Goal: Find specific page/section: Find specific page/section

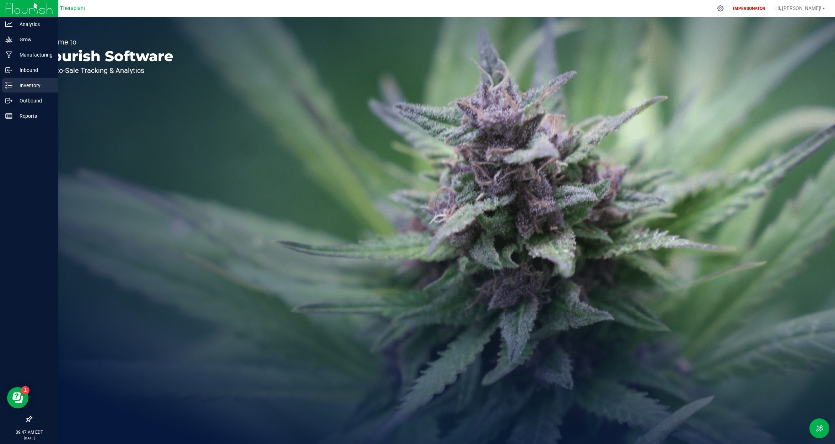
click at [24, 83] on p "Inventory" at bounding box center [33, 85] width 43 height 9
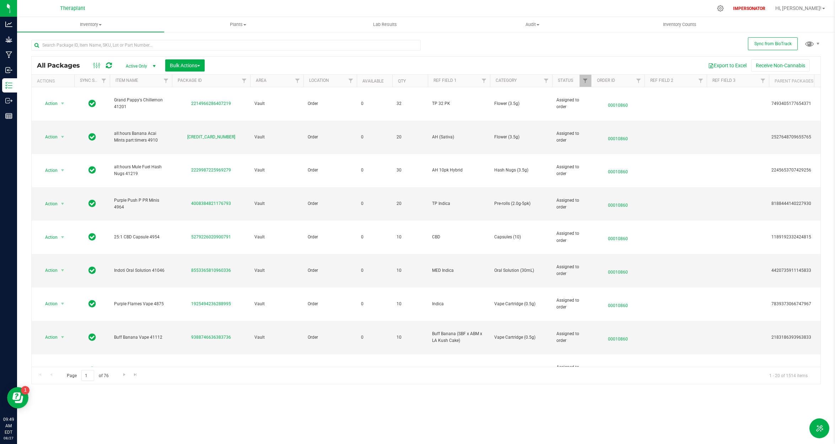
click at [139, 63] on span "Active Only" at bounding box center [139, 66] width 39 height 10
click at [126, 112] on li "All" at bounding box center [139, 109] width 38 height 11
click at [567, 82] on link "Status" at bounding box center [565, 80] width 15 height 5
click at [381, 439] on div "Inventory All packages All inventory Waste log Create inventory Plants All plan…" at bounding box center [426, 230] width 818 height 427
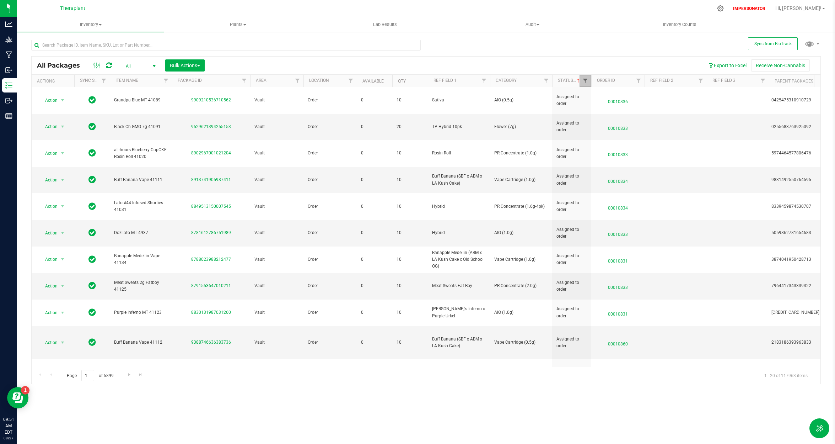
click at [587, 80] on span "Filter" at bounding box center [586, 81] width 6 height 6
click at [590, 112] on input "Select All" at bounding box center [589, 111] width 5 height 5
checkbox input "false"
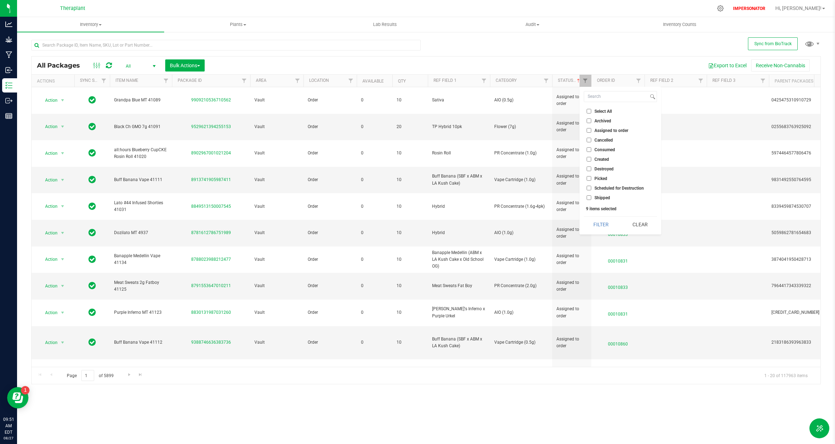
checkbox input "false"
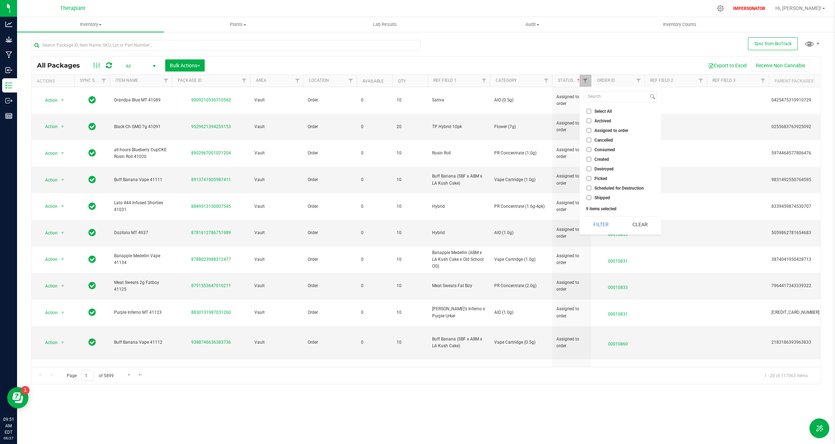
checkbox input "false"
click at [588, 189] on input "Scheduled for Destruction" at bounding box center [589, 188] width 5 height 5
checkbox input "true"
click at [593, 225] on button "Filter" at bounding box center [601, 224] width 34 height 16
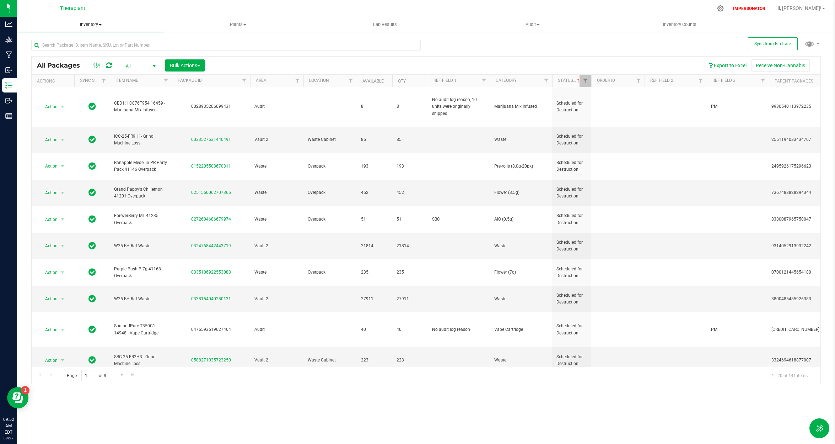
click at [102, 23] on span "Inventory" at bounding box center [90, 24] width 147 height 6
click at [47, 62] on span "Waste log" at bounding box center [38, 60] width 42 height 6
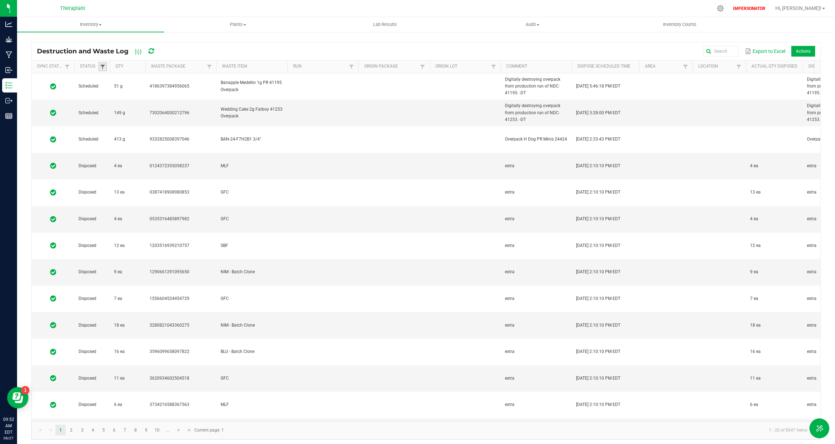
click at [101, 68] on span at bounding box center [103, 67] width 6 height 6
click at [110, 125] on li "Scheduled" at bounding box center [137, 123] width 69 height 9
checkbox input "true"
click at [165, 140] on button "Filter" at bounding box center [159, 140] width 36 height 16
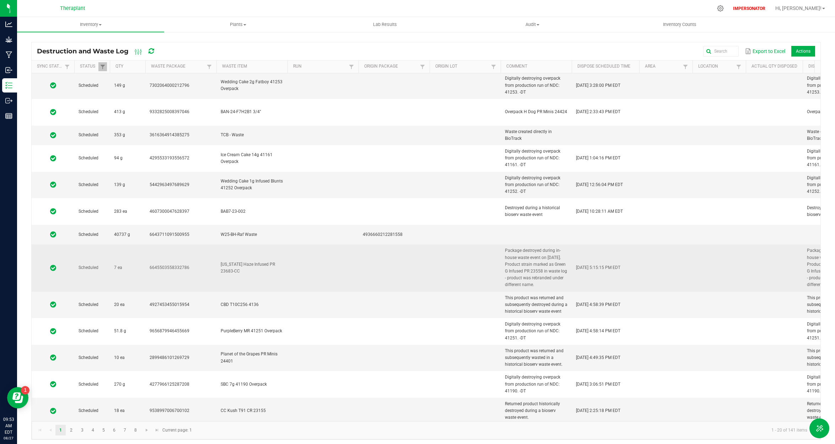
scroll to position [171, 0]
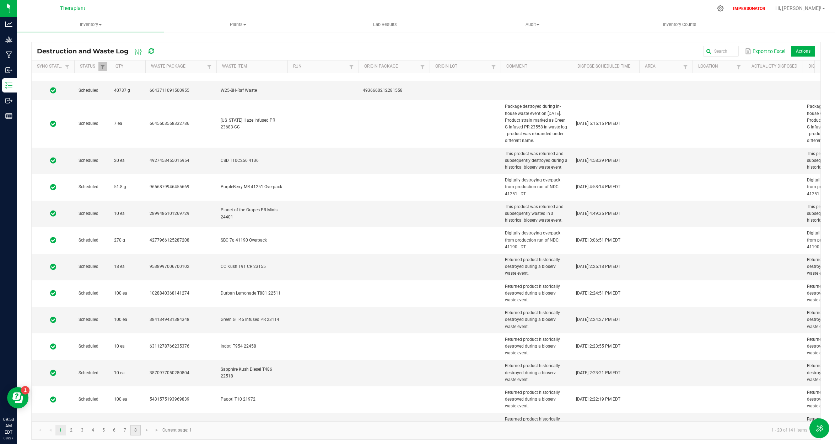
click at [135, 428] on link "8" at bounding box center [135, 429] width 10 height 11
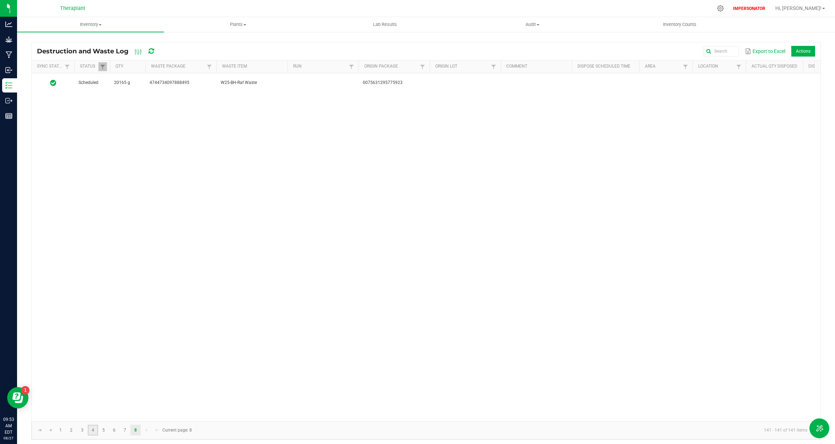
click at [95, 429] on link "4" at bounding box center [93, 429] width 10 height 11
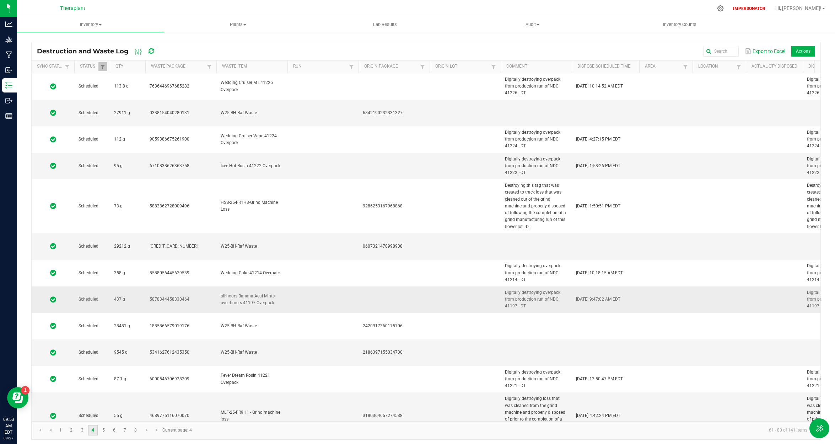
scroll to position [254, 0]
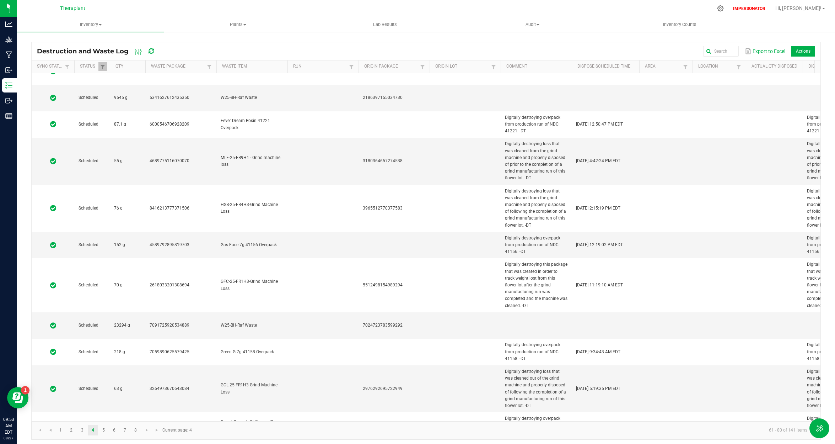
click at [21, 276] on div "Inventory All packages All inventory Waste log Create inventory Plants All plan…" at bounding box center [426, 230] width 818 height 427
click at [59, 430] on link "1" at bounding box center [60, 429] width 10 height 11
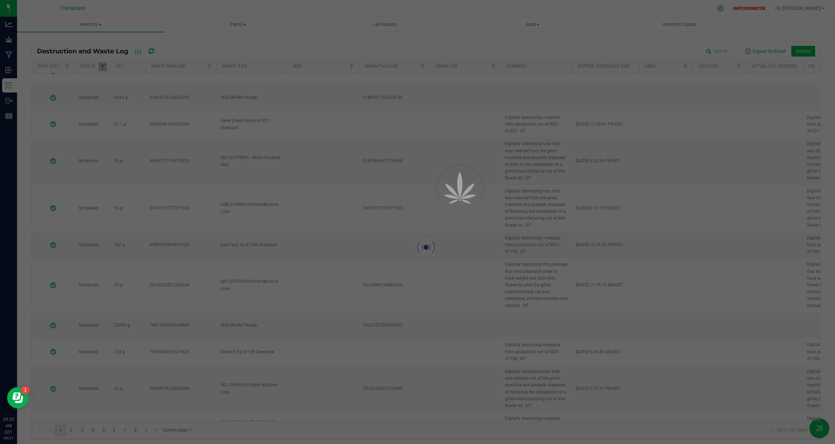
scroll to position [0, 0]
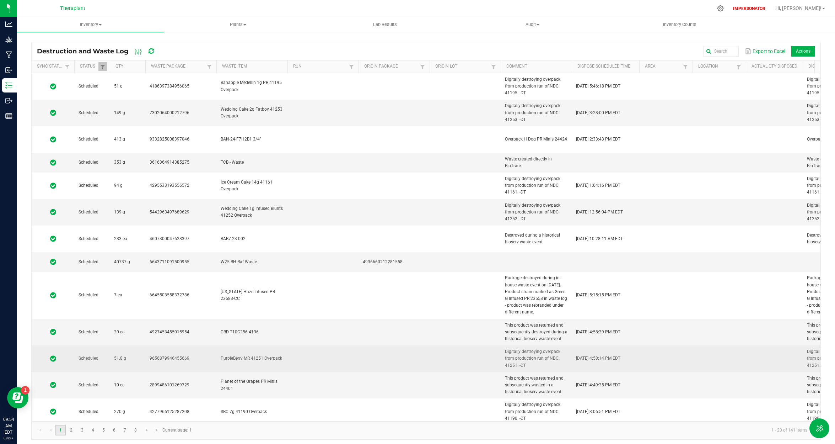
scroll to position [171, 0]
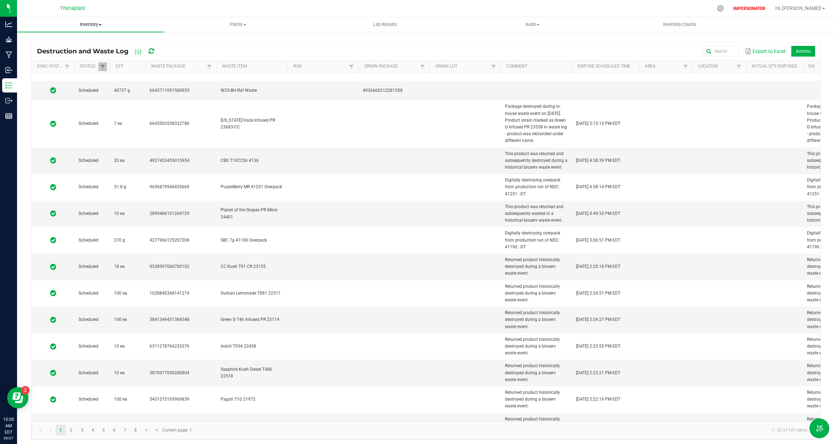
click at [96, 23] on span "Inventory" at bounding box center [90, 24] width 147 height 6
click at [60, 42] on span "All packages" at bounding box center [41, 43] width 49 height 6
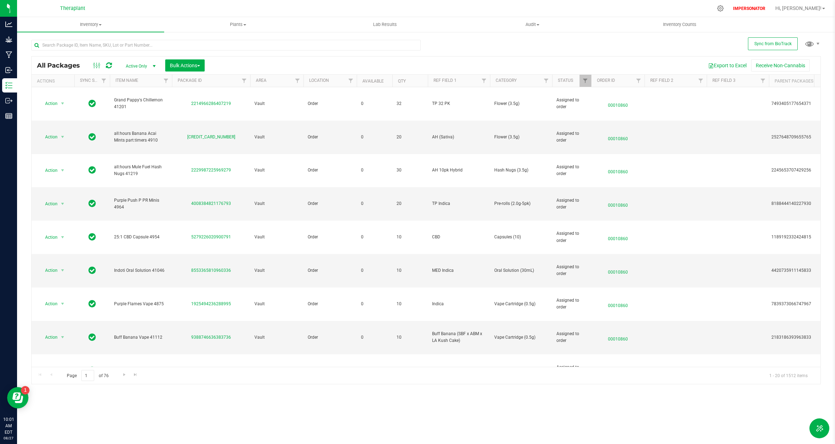
click at [151, 65] on span "select" at bounding box center [154, 66] width 9 height 10
click at [135, 109] on li "All" at bounding box center [139, 109] width 38 height 11
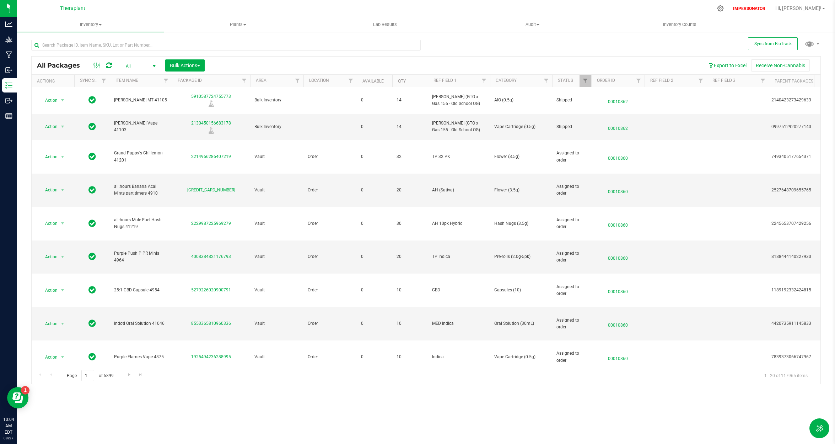
click at [352, 438] on div "Inventory All packages All inventory Waste log Create inventory Plants All plan…" at bounding box center [426, 230] width 818 height 427
click at [588, 81] on span "Filter" at bounding box center [586, 81] width 6 height 6
click at [589, 111] on input "Select All" at bounding box center [589, 111] width 5 height 5
checkbox input "false"
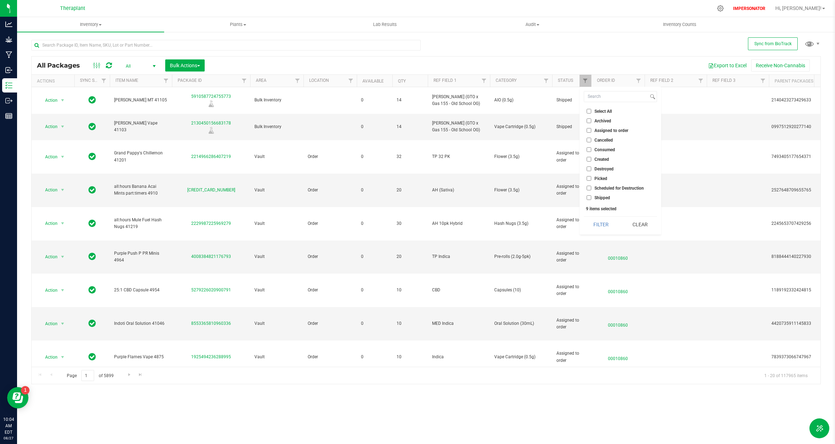
checkbox input "false"
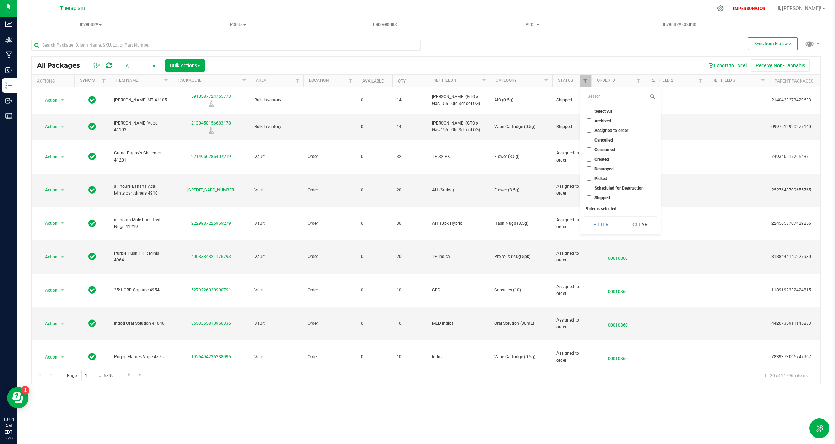
checkbox input "false"
click at [589, 188] on input "Scheduled for Destruction" at bounding box center [589, 188] width 5 height 5
checkbox input "true"
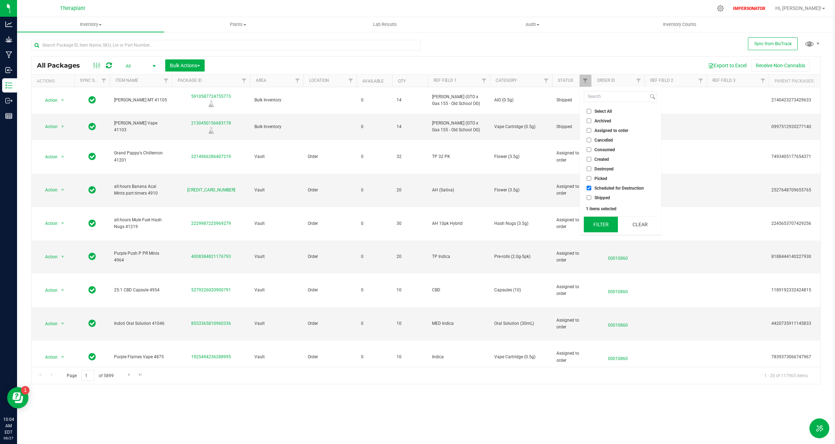
click at [599, 223] on button "Filter" at bounding box center [601, 224] width 34 height 16
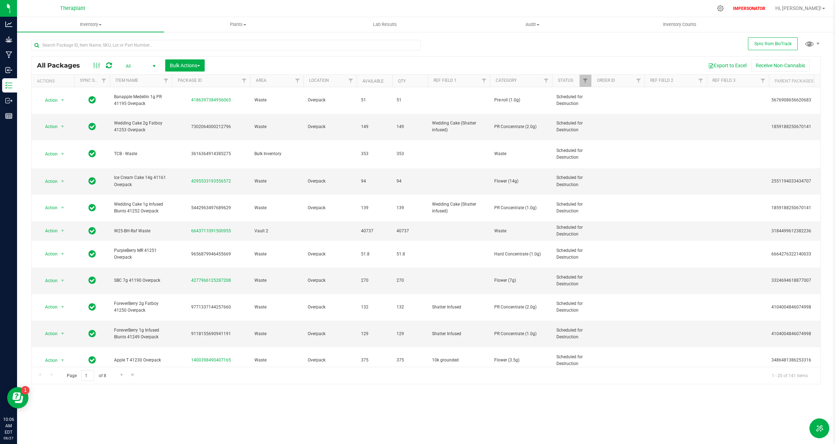
click at [208, 436] on div "Inventory All packages All inventory Waste log Create inventory Plants All plan…" at bounding box center [426, 230] width 818 height 427
